Goal: Transaction & Acquisition: Register for event/course

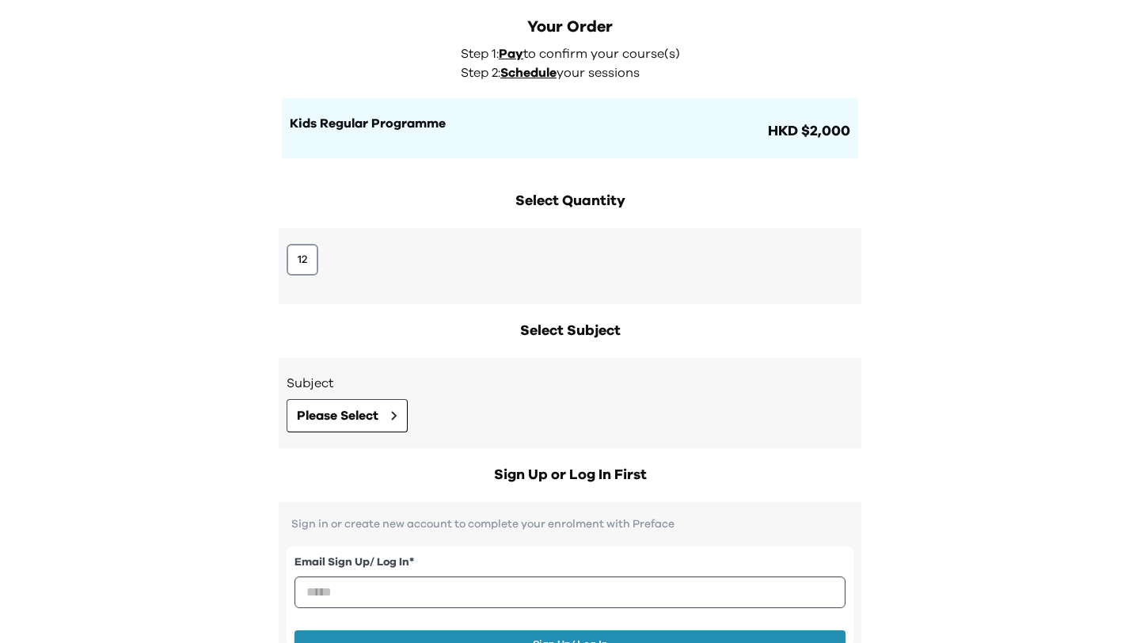
scroll to position [63, 0]
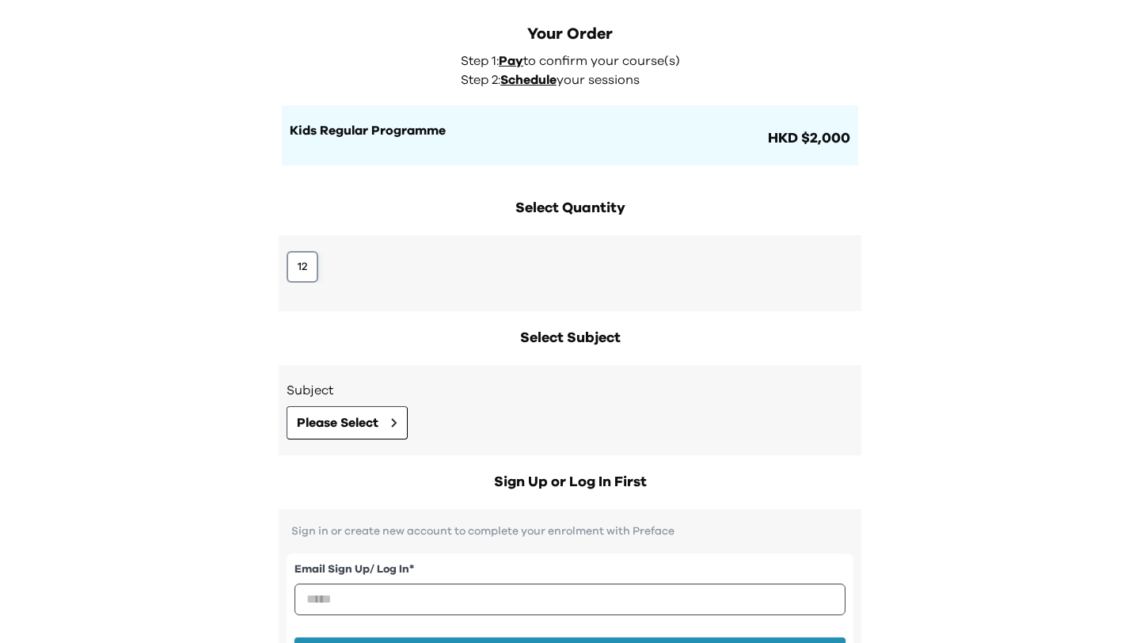
click at [309, 262] on button "12" at bounding box center [303, 267] width 32 height 32
click at [470, 133] on h1 "Kids Regular Programme" at bounding box center [527, 130] width 475 height 19
click at [303, 269] on button "12" at bounding box center [303, 267] width 32 height 32
click at [362, 412] on button "Please Select" at bounding box center [347, 422] width 121 height 33
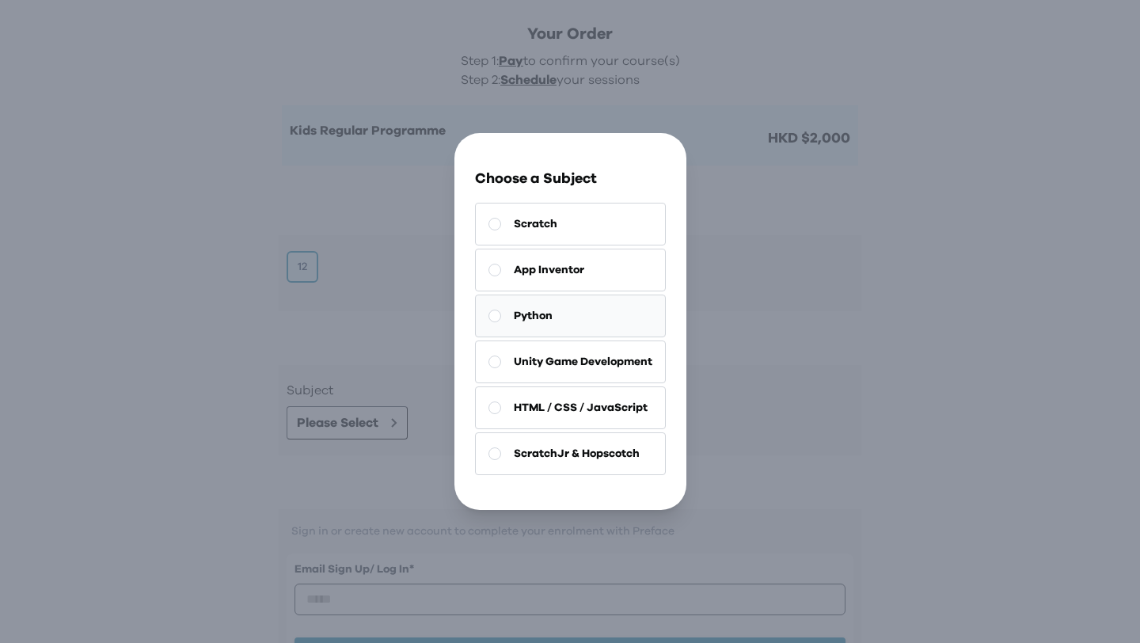
click at [549, 316] on span "Python" at bounding box center [533, 316] width 39 height 16
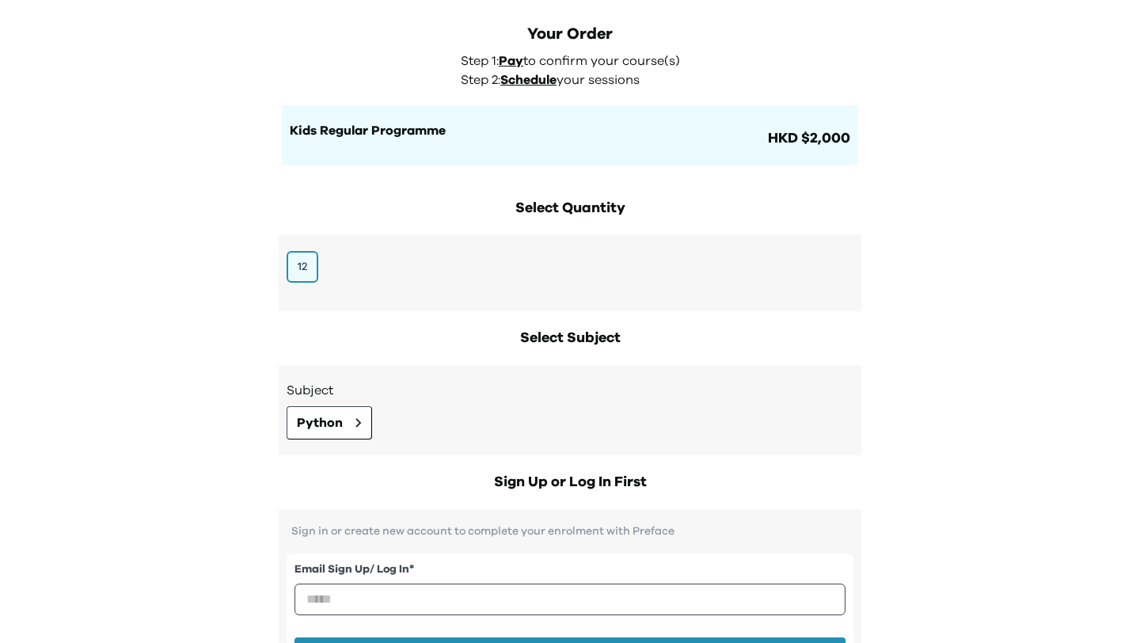
click at [229, 361] on div "Your Order Step 1: Pay to confirm your course(s) Step 2: Schedule your sessions…" at bounding box center [570, 508] width 1140 height 1142
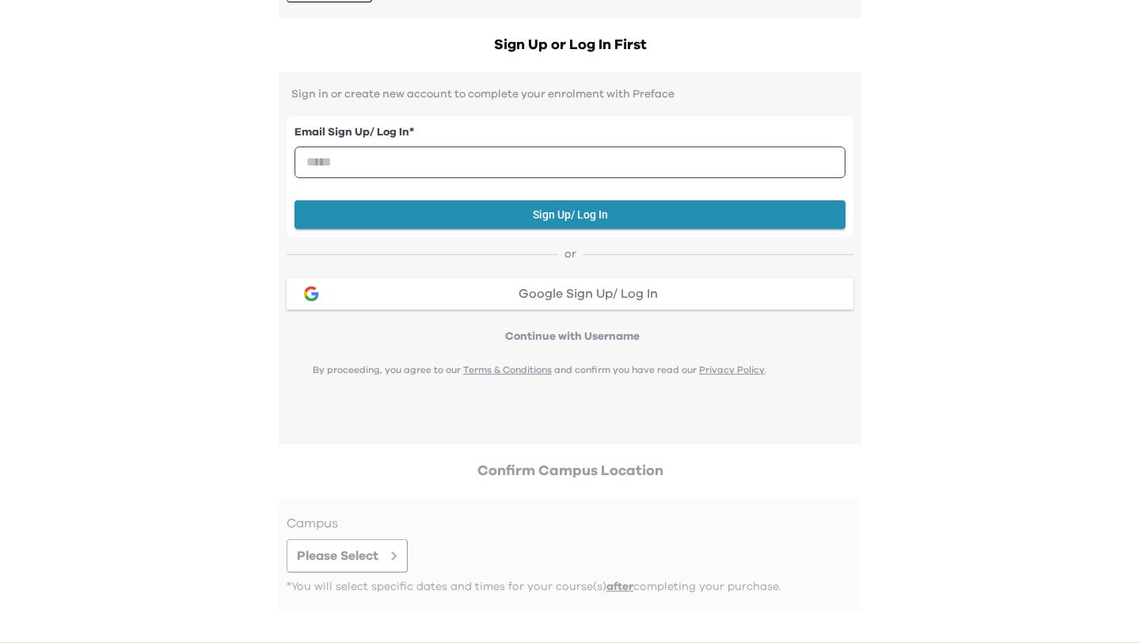
scroll to position [566, 0]
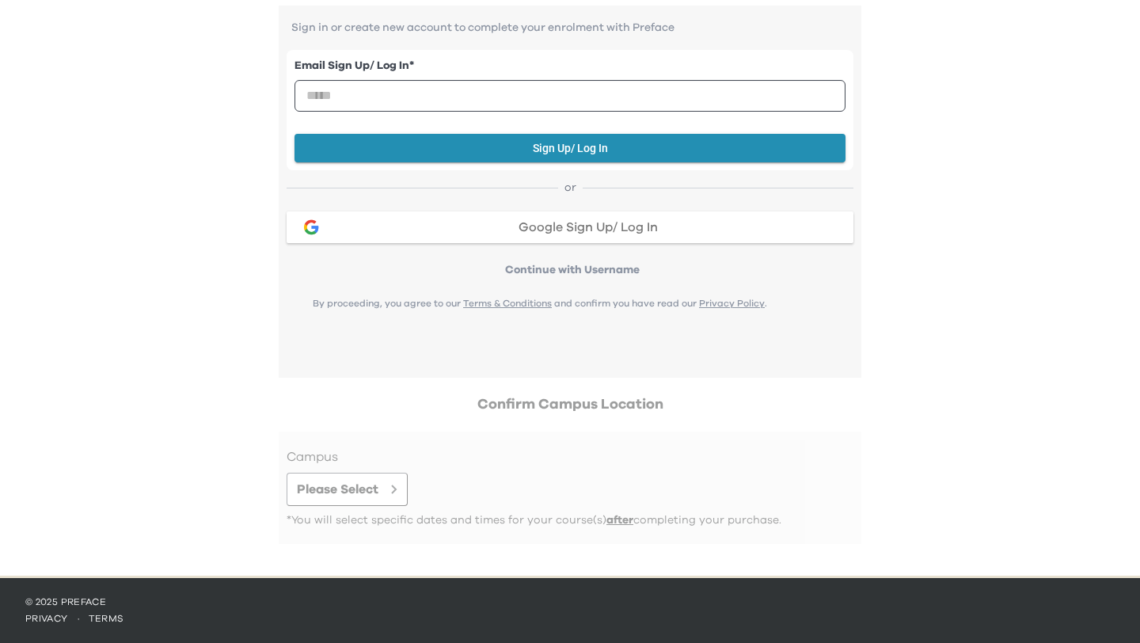
click at [359, 490] on div at bounding box center [570, 487] width 567 height 81
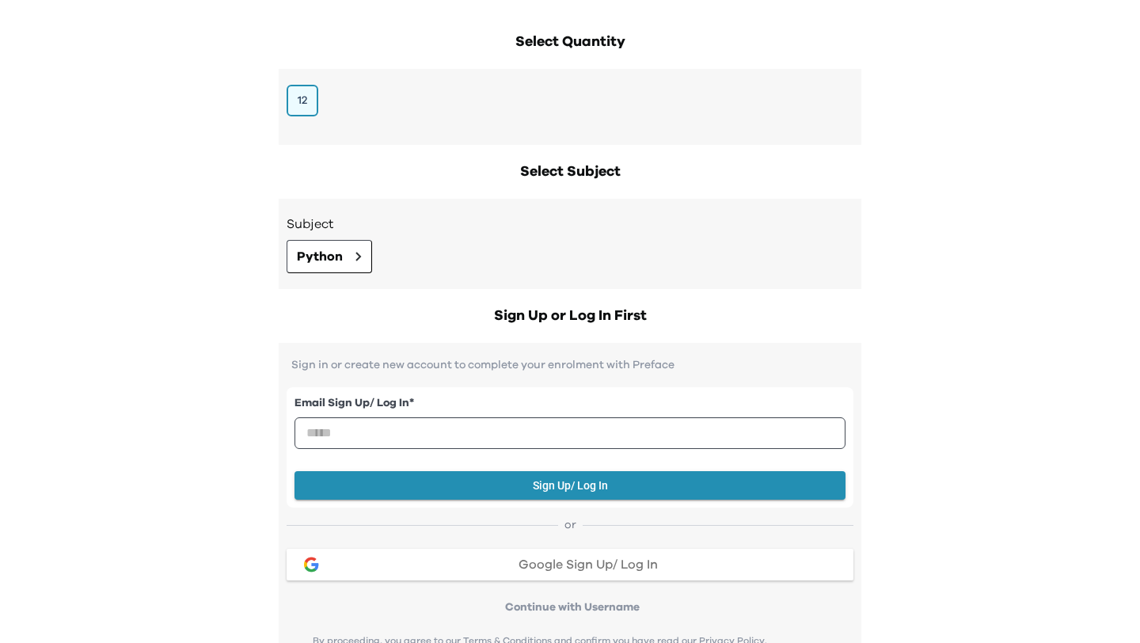
scroll to position [228, 0]
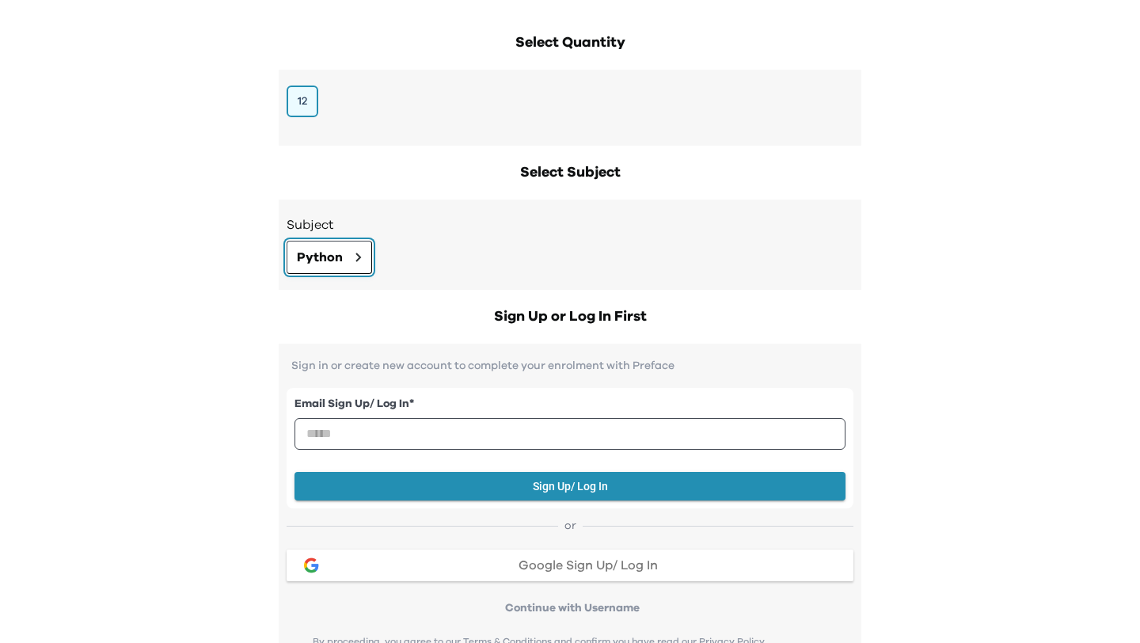
click at [353, 250] on button "Python" at bounding box center [330, 257] width 86 height 33
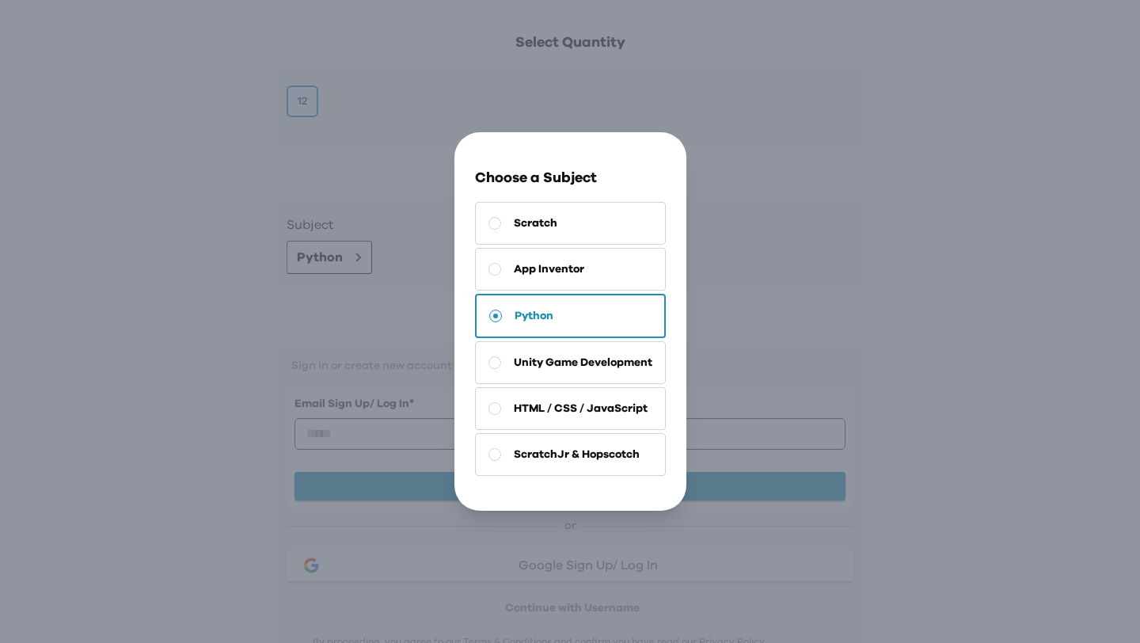
click at [353, 252] on div "Go Back Close Choose a Subject Scratch App Inventor Python Unity Game Developme…" at bounding box center [570, 321] width 1140 height 643
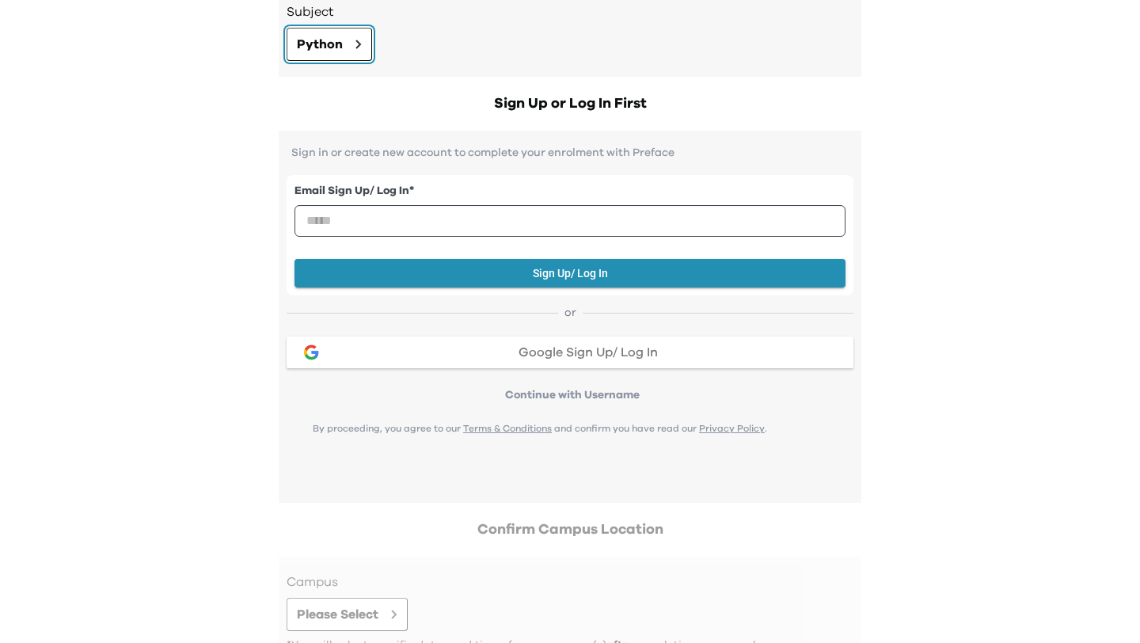
scroll to position [449, 0]
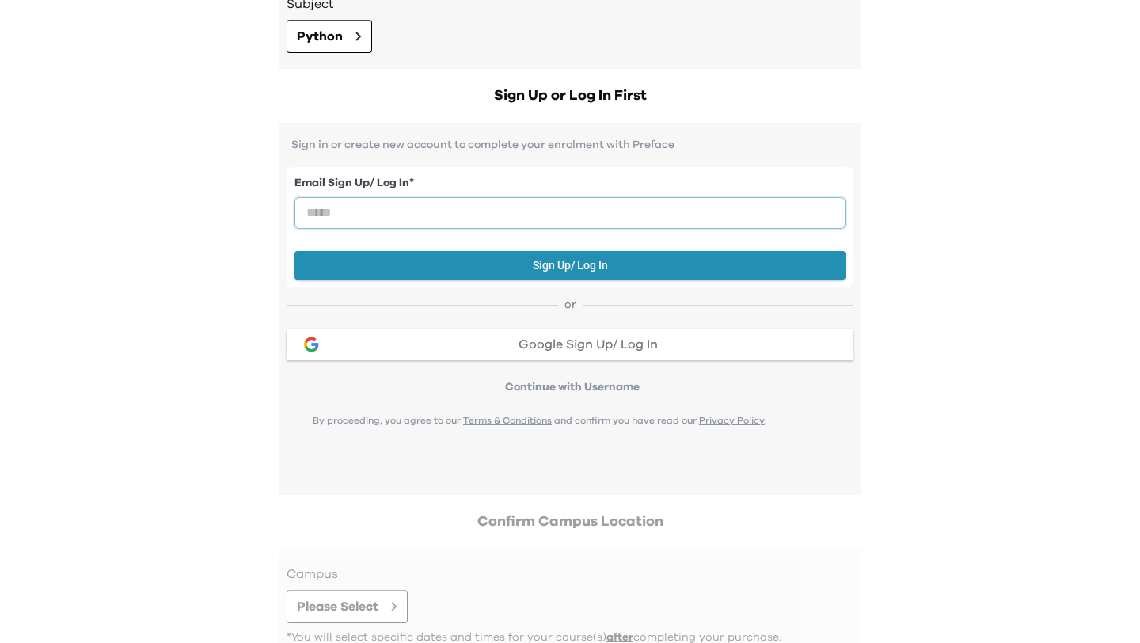
click at [501, 211] on input "email" at bounding box center [570, 213] width 551 height 32
type input "****"
click at [240, 416] on div "Your Order Step 1: Pay to confirm your course(s) Step 2: Schedule your sessions…" at bounding box center [570, 122] width 1140 height 1142
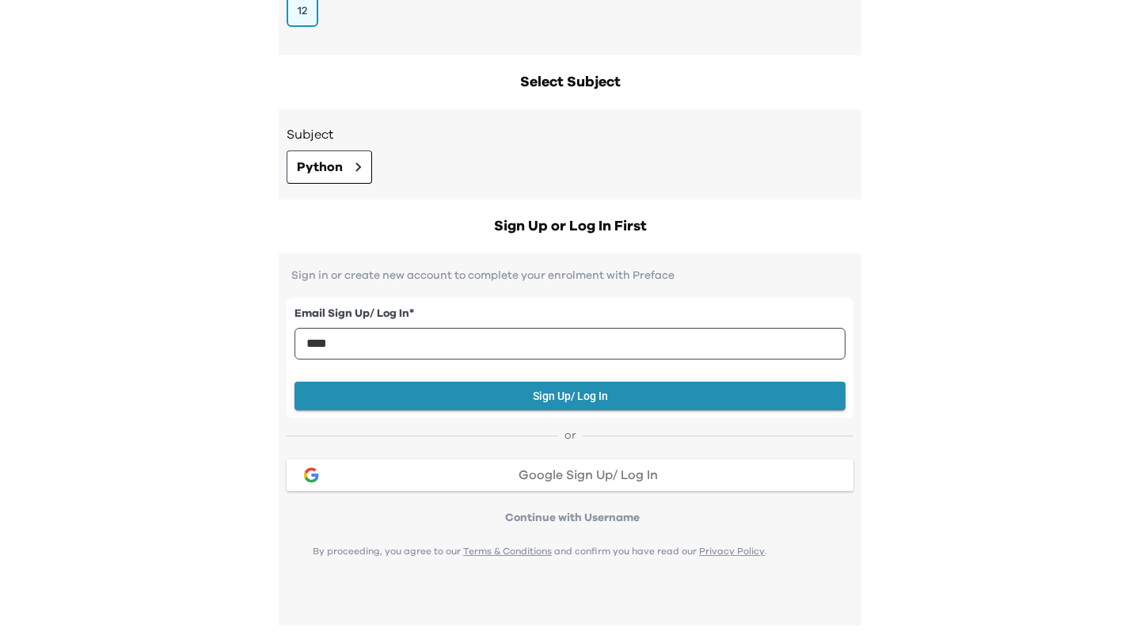
scroll to position [175, 0]
